Goal: Task Accomplishment & Management: Manage account settings

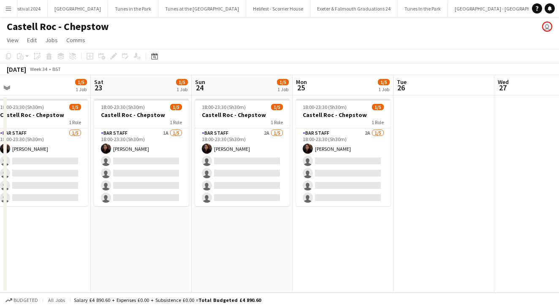
scroll to position [0, 309]
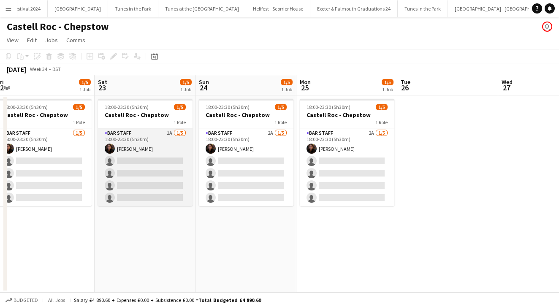
click at [160, 145] on app-card-role "Bar Staff 1A [DATE] 18:00-23:30 (5h30m) [PERSON_NAME] single-neutral-actions si…" at bounding box center [145, 167] width 95 height 78
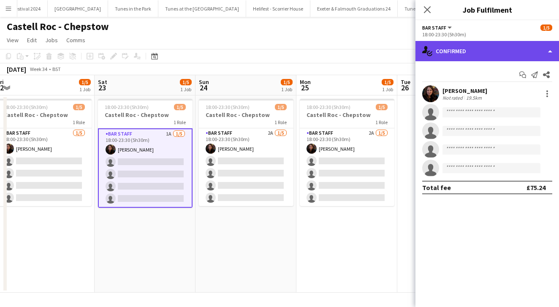
click at [455, 60] on div "single-neutral-actions-check-2 Confirmed" at bounding box center [488, 51] width 144 height 20
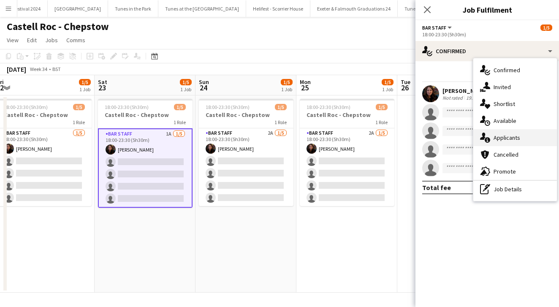
click at [500, 140] on div "single-neutral-actions-information Applicants" at bounding box center [516, 137] width 84 height 17
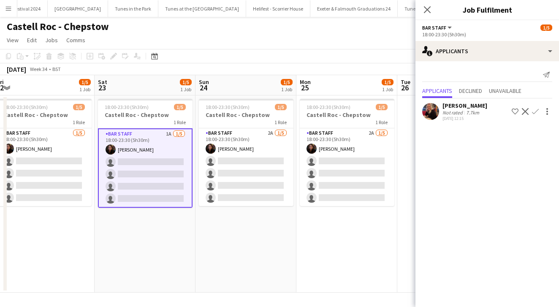
click at [536, 112] on app-icon "Confirm" at bounding box center [535, 111] width 7 height 7
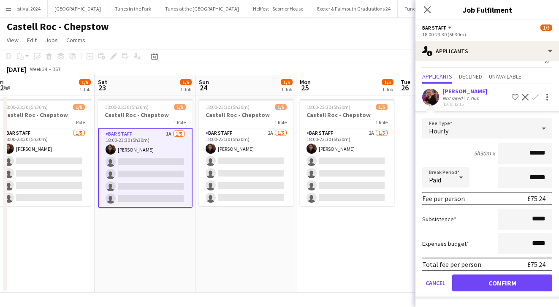
scroll to position [14, 0]
click at [471, 278] on button "Confirm" at bounding box center [502, 283] width 100 height 17
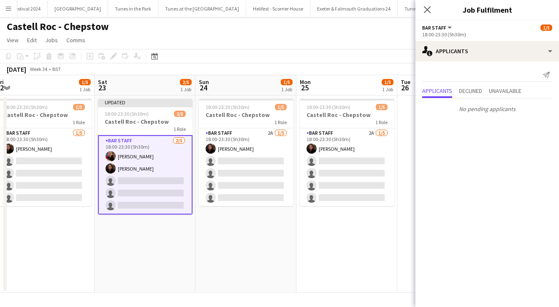
scroll to position [0, 0]
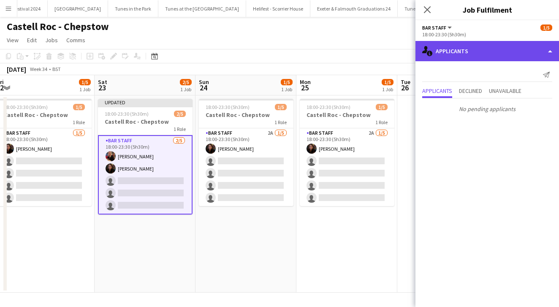
click at [458, 53] on div "single-neutral-actions-information Applicants" at bounding box center [488, 51] width 144 height 20
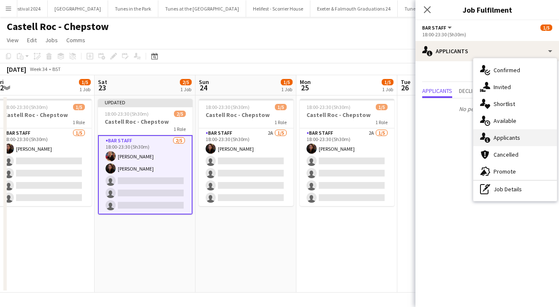
click at [506, 140] on div "single-neutral-actions-information Applicants" at bounding box center [516, 137] width 84 height 17
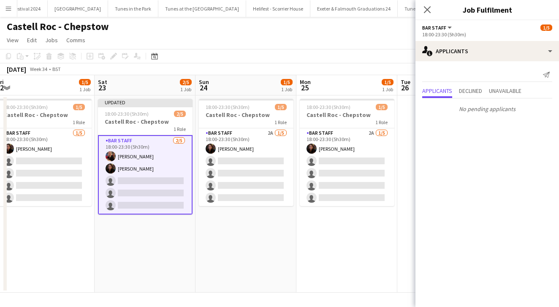
click at [475, 63] on div "Send notification Applicants Declined Unavailable No pending applicants" at bounding box center [488, 92] width 144 height 62
click at [175, 166] on app-card-role "Bar Staff [DATE] 18:00-23:30 (5h30m) [PERSON_NAME] [PERSON_NAME] single-neutral…" at bounding box center [145, 174] width 95 height 79
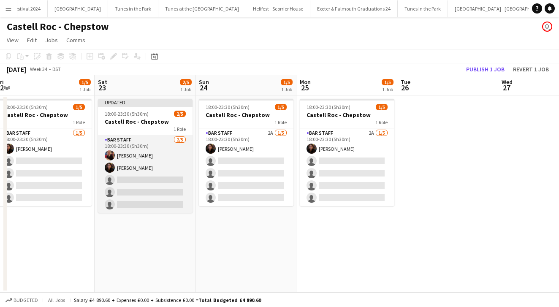
click at [175, 166] on app-card-role "Bar Staff [DATE] 18:00-23:30 (5h30m) [PERSON_NAME] [PERSON_NAME] single-neutral…" at bounding box center [145, 174] width 95 height 78
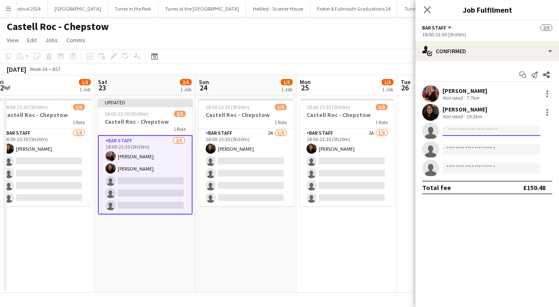
click at [459, 129] on input at bounding box center [492, 131] width 98 height 10
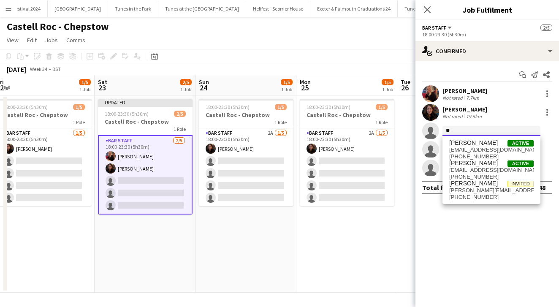
type input "*"
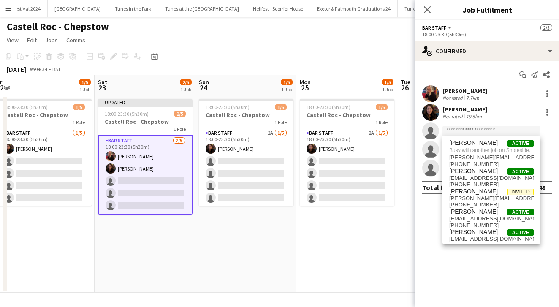
click at [306, 231] on app-date-cell "18:00-23:30 (5h30m) 1/5 Castell Roc - Chepstow 1 Role Bar Staff 2A [DATE] 18:00…" at bounding box center [347, 193] width 101 height 197
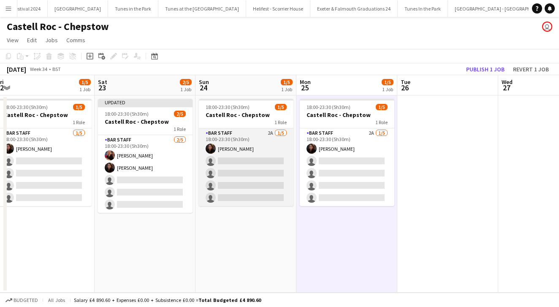
click at [281, 150] on app-card-role "Bar Staff 2A [DATE] 18:00-23:30 (5h30m) [PERSON_NAME] single-neutral-actions si…" at bounding box center [246, 167] width 95 height 78
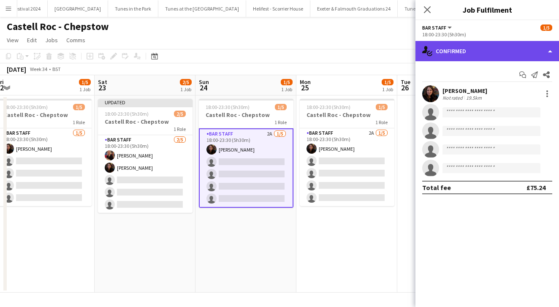
click at [468, 54] on div "single-neutral-actions-check-2 Confirmed" at bounding box center [488, 51] width 144 height 20
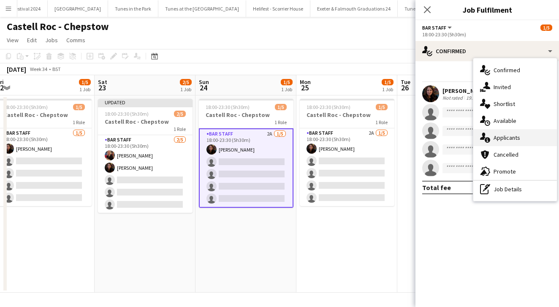
click at [498, 136] on div "single-neutral-actions-information Applicants" at bounding box center [516, 137] width 84 height 17
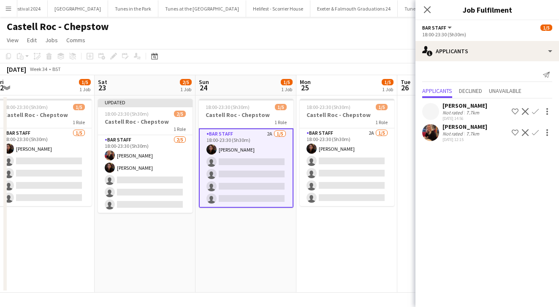
click at [536, 131] on app-icon "Confirm" at bounding box center [535, 132] width 7 height 7
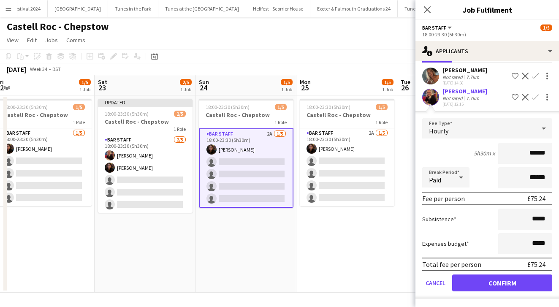
scroll to position [35, 0]
click at [498, 282] on button "Confirm" at bounding box center [502, 283] width 100 height 17
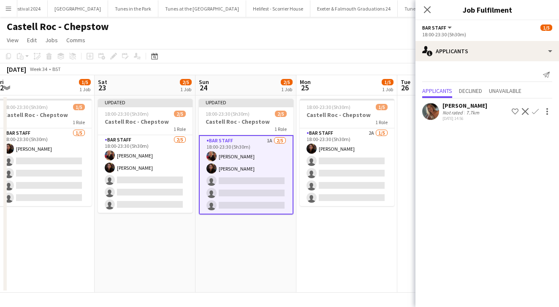
click at [534, 112] on app-icon "Confirm" at bounding box center [535, 111] width 7 height 7
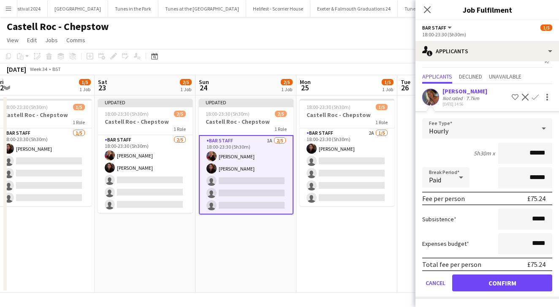
scroll to position [14, 0]
click at [468, 282] on button "Confirm" at bounding box center [502, 283] width 100 height 17
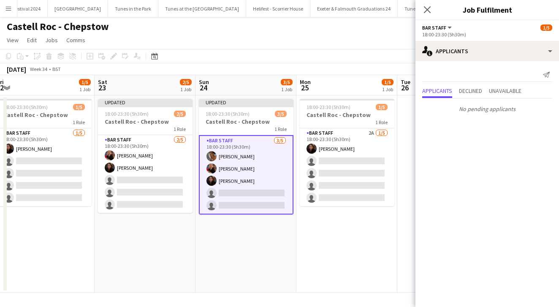
scroll to position [0, 0]
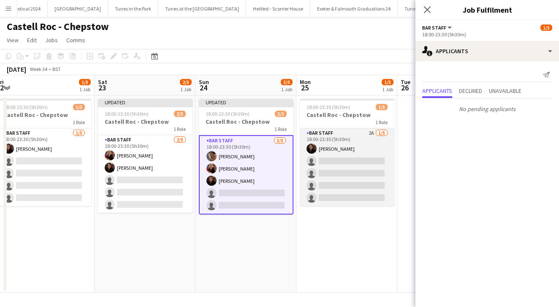
click at [381, 150] on app-card-role "Bar Staff 2A [DATE] 18:00-23:30 (5h30m) [PERSON_NAME] single-neutral-actions si…" at bounding box center [347, 167] width 95 height 78
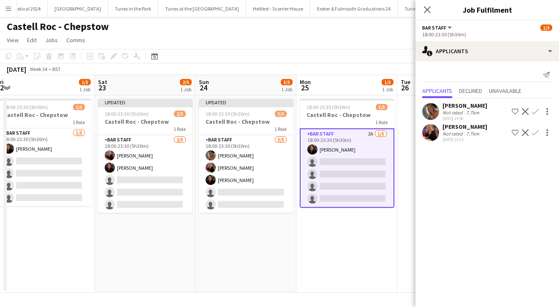
click at [534, 111] on app-icon "Confirm" at bounding box center [535, 111] width 7 height 7
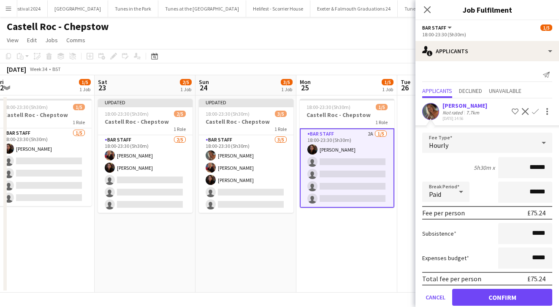
click at [474, 294] on button "Confirm" at bounding box center [502, 297] width 100 height 17
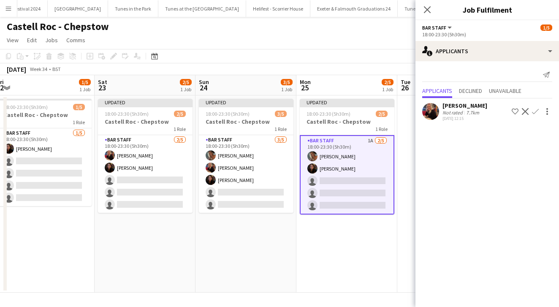
click at [534, 112] on app-icon "Confirm" at bounding box center [535, 111] width 7 height 7
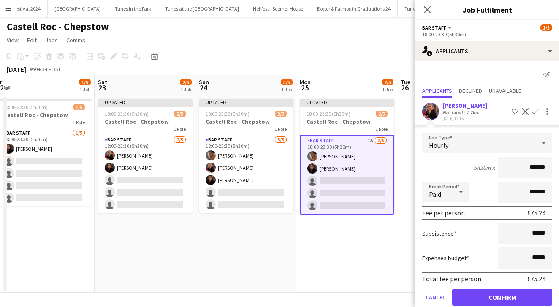
click at [483, 290] on button "Confirm" at bounding box center [502, 297] width 100 height 17
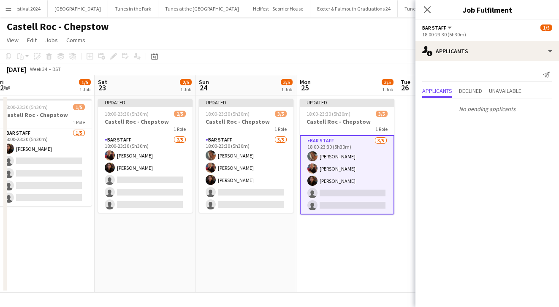
click at [355, 264] on app-date-cell "Updated 18:00-23:30 (5h30m) 3/5 Castell Roc - Chepstow 1 Role Bar Staff [DATE] …" at bounding box center [347, 193] width 101 height 197
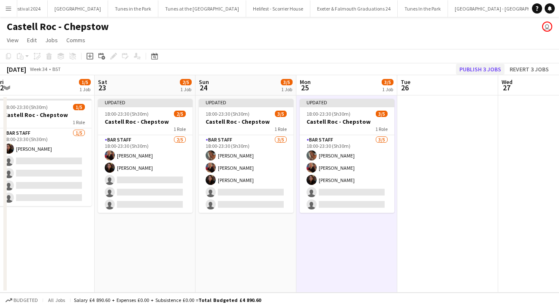
click at [471, 65] on button "Publish 3 jobs" at bounding box center [480, 69] width 49 height 11
